Goal: Find specific page/section: Find specific page/section

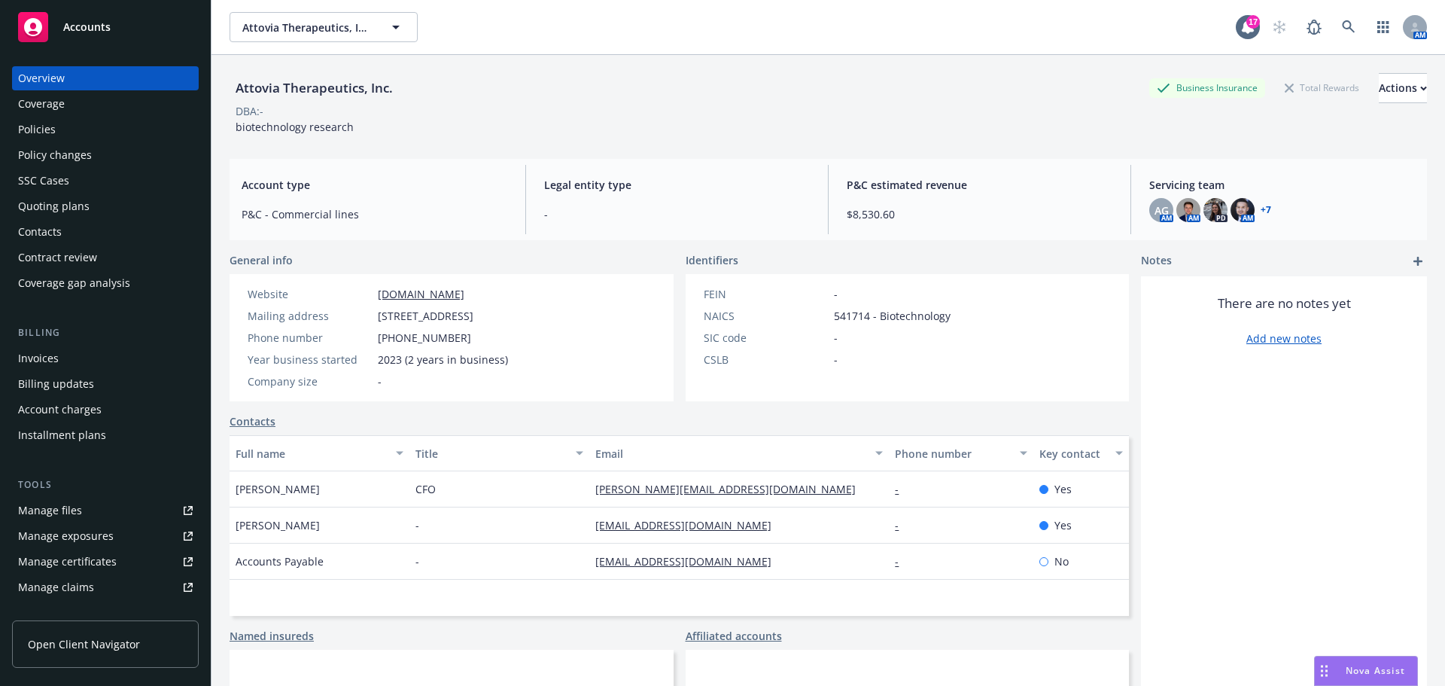
click at [49, 127] on div "Policies" at bounding box center [37, 129] width 38 height 24
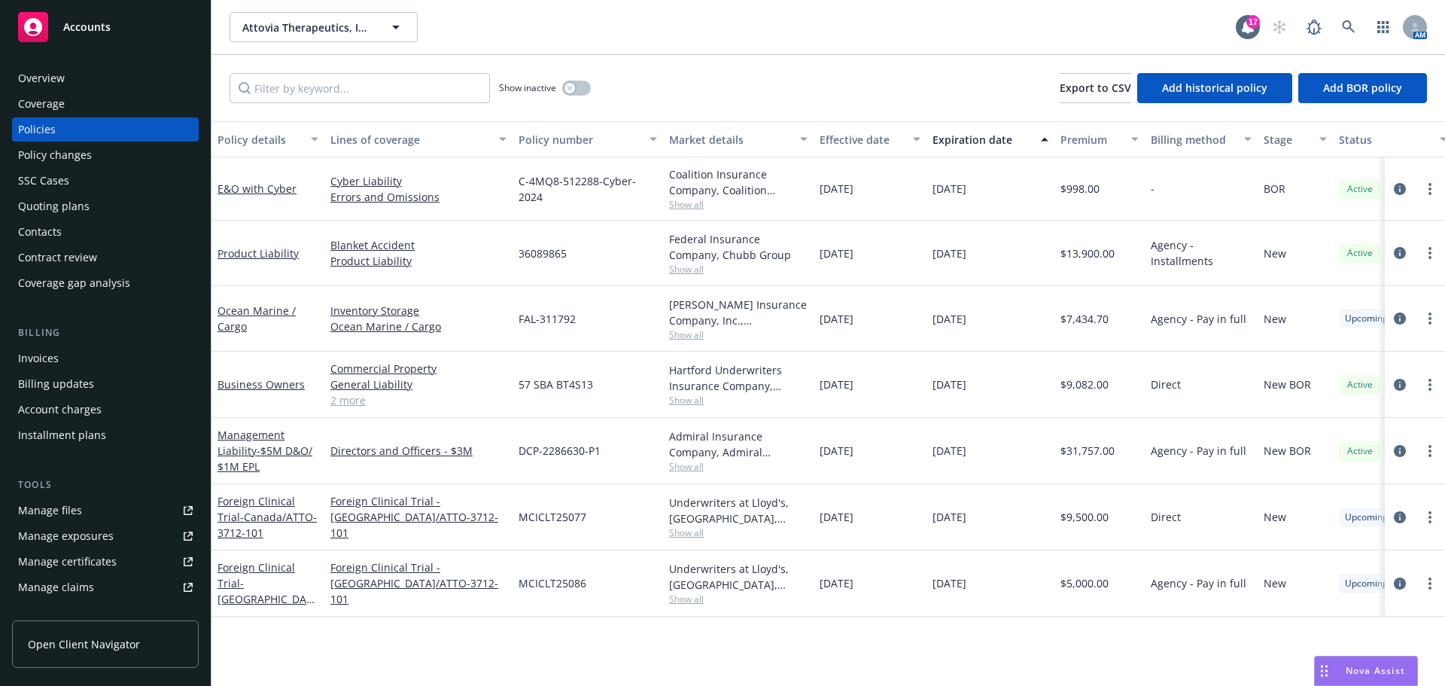
drag, startPoint x: 67, startPoint y: 205, endPoint x: 199, endPoint y: 224, distance: 133.8
click at [68, 206] on div "Quoting plans" at bounding box center [54, 206] width 72 height 24
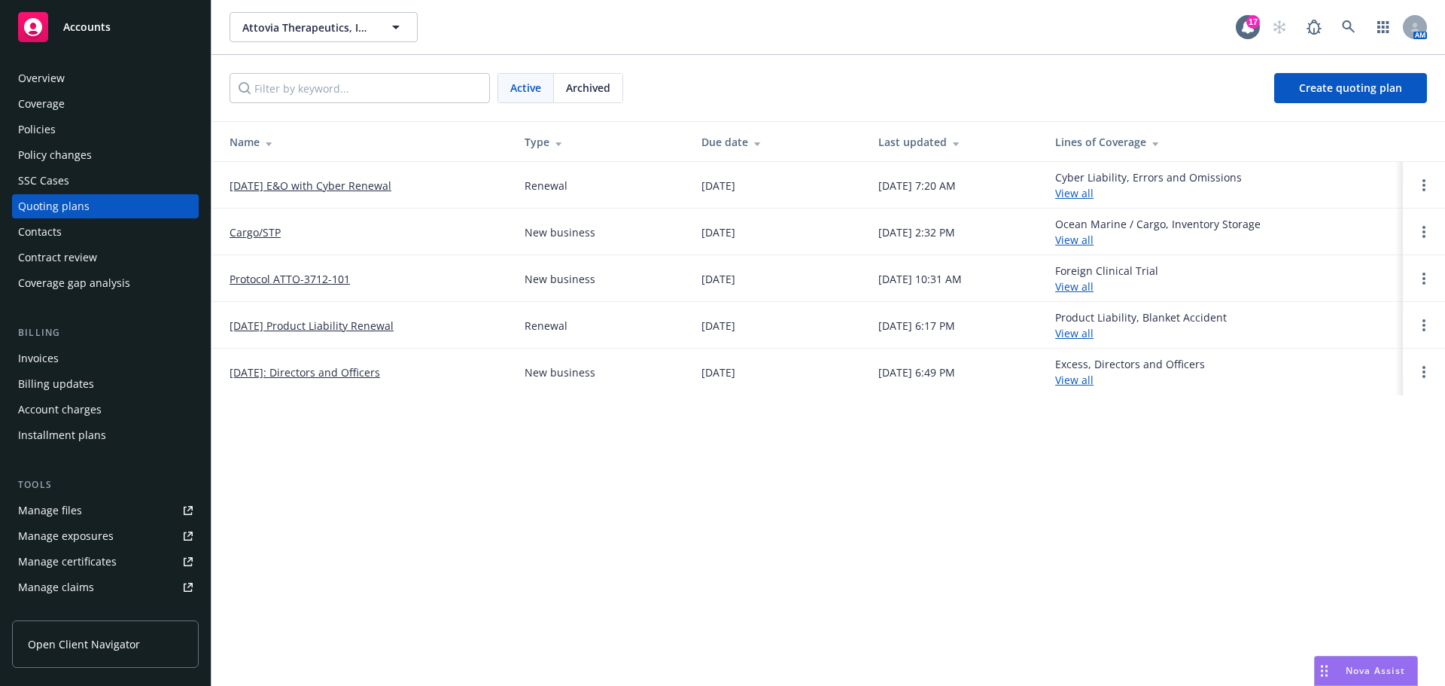
click at [323, 184] on link "09/20/25 E&O with Cyber Renewal" at bounding box center [311, 186] width 162 height 16
